Goal: Information Seeking & Learning: Check status

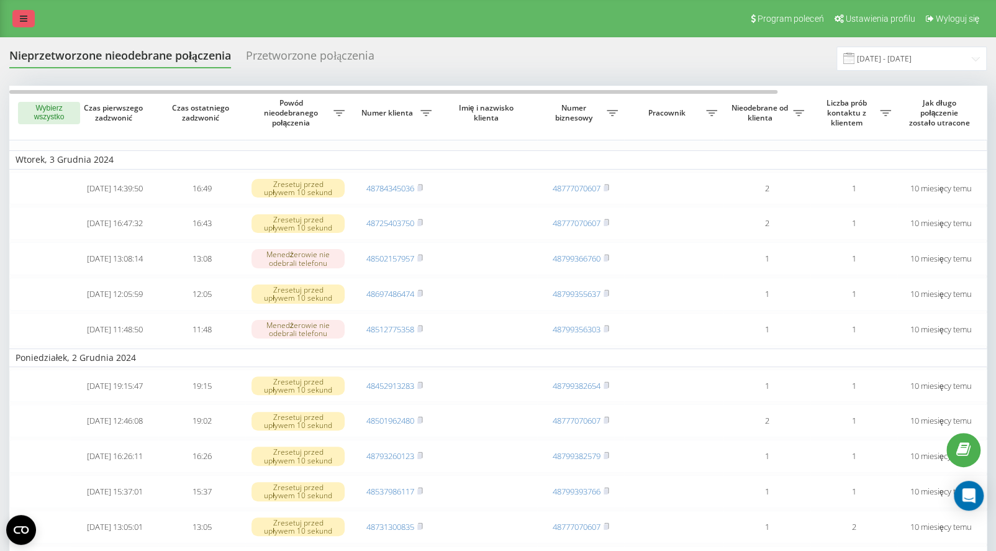
click at [26, 16] on icon at bounding box center [23, 18] width 7 height 9
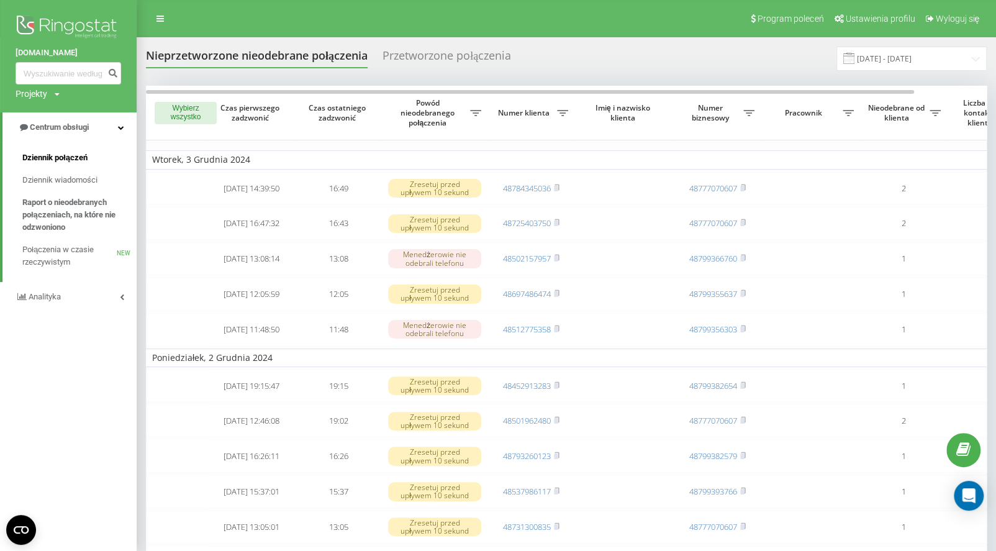
click at [51, 158] on span "Dziennik połączeń" at bounding box center [54, 158] width 65 height 12
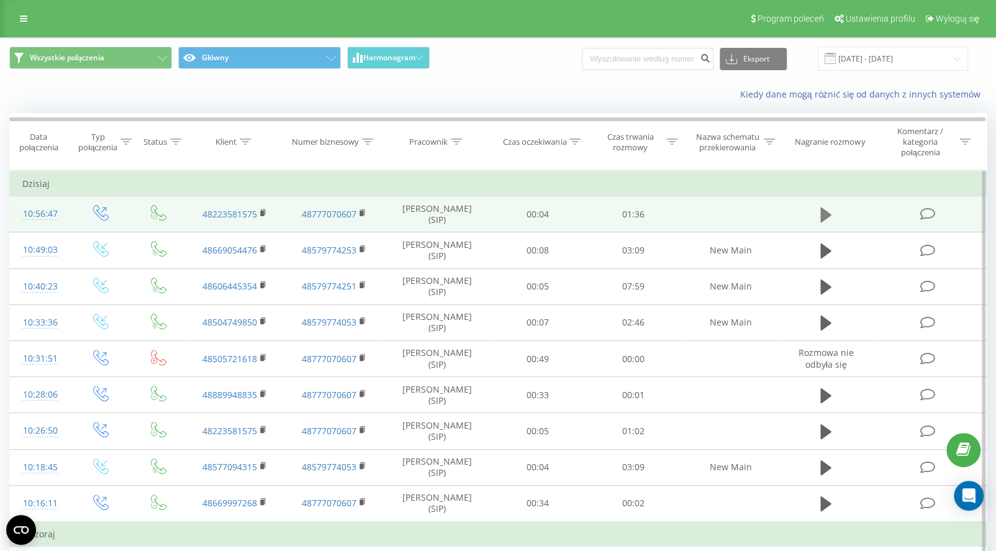
click at [827, 217] on icon at bounding box center [826, 214] width 11 height 15
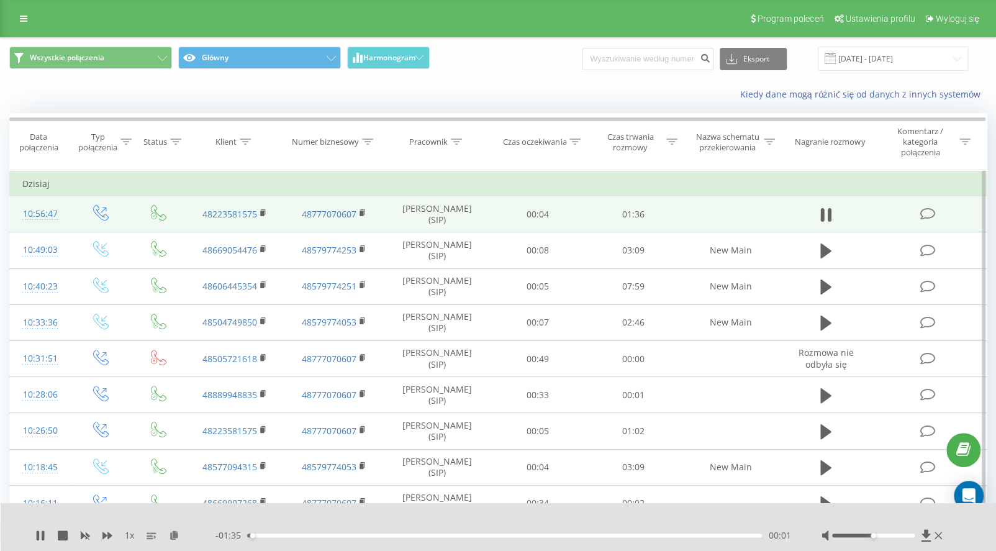
click at [453, 534] on div "00:01" at bounding box center [504, 536] width 515 height 4
click at [514, 534] on div "00:49" at bounding box center [504, 536] width 515 height 4
click at [550, 534] on div "00:56" at bounding box center [504, 536] width 515 height 4
click at [47, 537] on div "1 x" at bounding box center [125, 535] width 180 height 12
click at [39, 539] on icon at bounding box center [40, 535] width 10 height 10
